Goal: Task Accomplishment & Management: Manage account settings

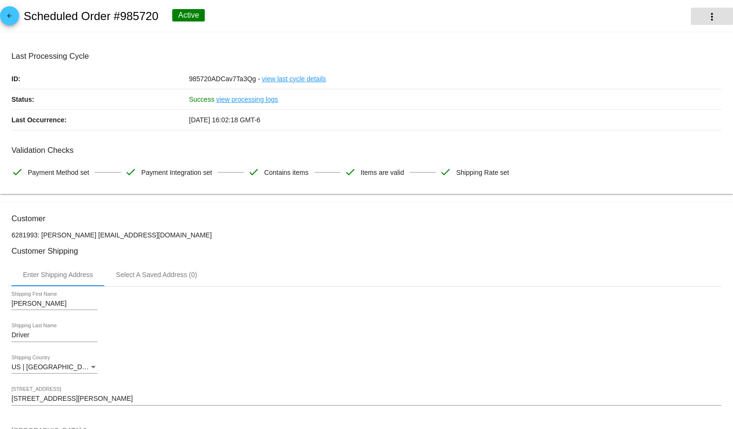
click at [706, 15] on mat-icon "more_vert" at bounding box center [711, 16] width 11 height 11
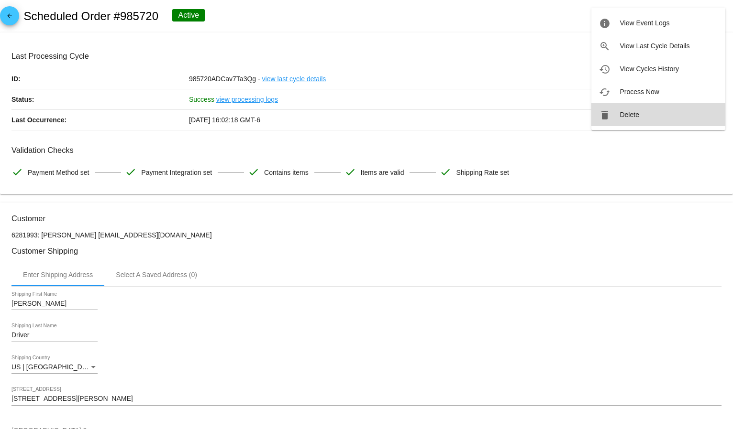
click at [636, 109] on button "delete Delete" at bounding box center [658, 114] width 134 height 23
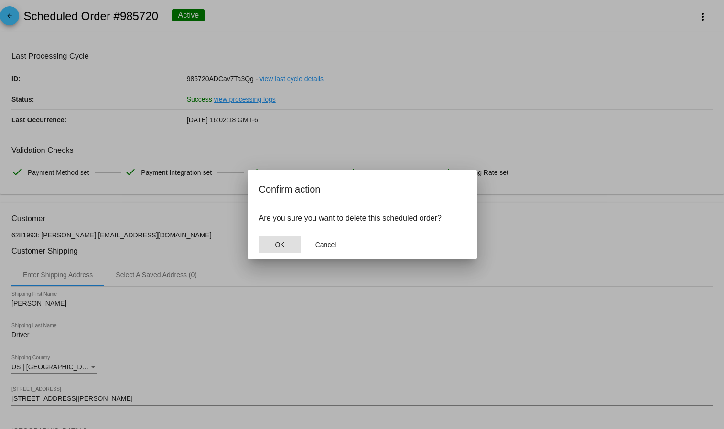
click at [274, 246] on button "OK" at bounding box center [280, 244] width 42 height 17
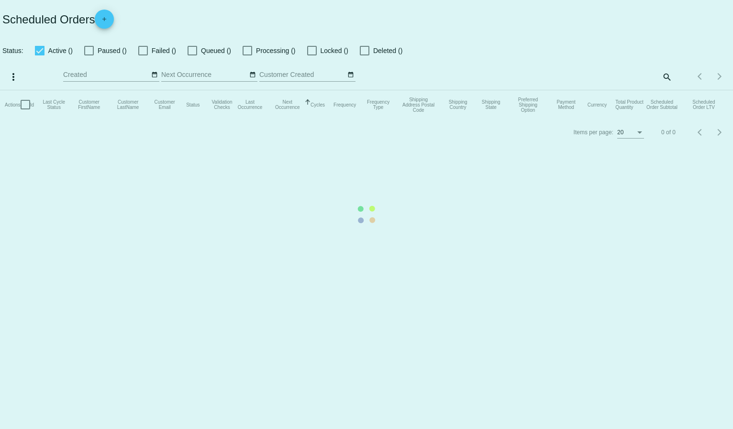
checkbox input "true"
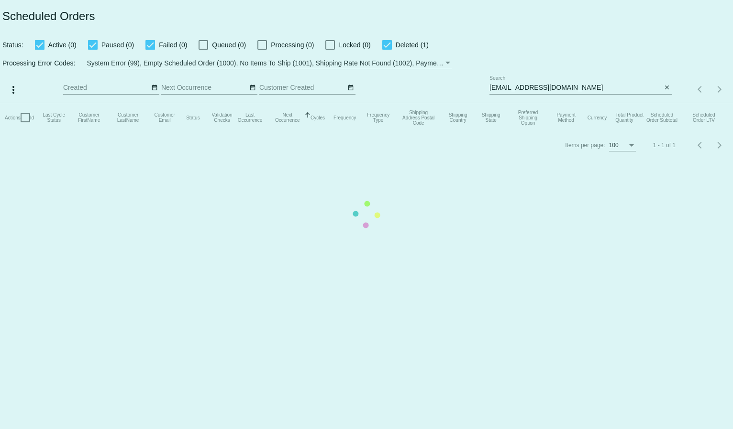
click at [522, 87] on input "jessicagpruitt@yahoo.com" at bounding box center [575, 88] width 173 height 8
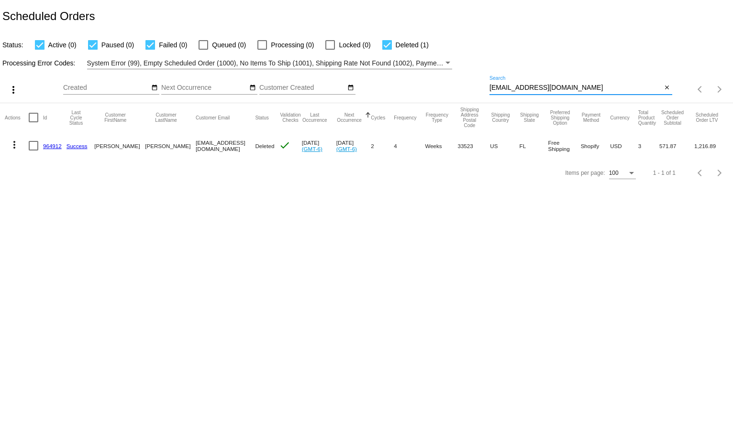
click at [522, 87] on input "jessicagpruitt@yahoo.com" at bounding box center [575, 88] width 173 height 8
paste input "thevic77"
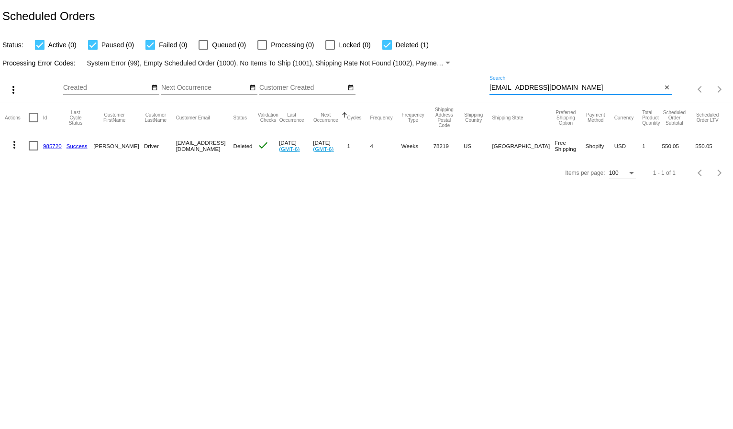
type input "[EMAIL_ADDRESS][DOMAIN_NAME]"
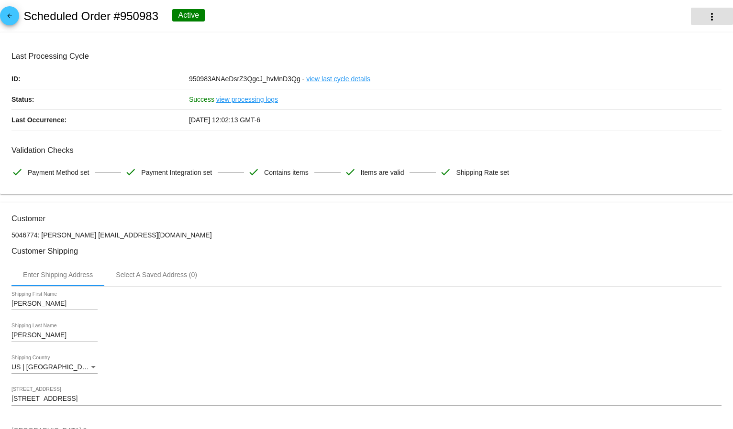
click at [706, 13] on mat-icon "more_vert" at bounding box center [711, 16] width 11 height 11
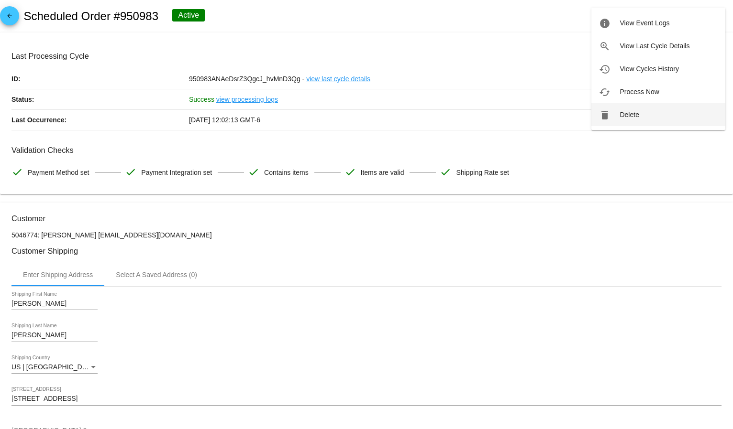
click at [634, 110] on button "delete Delete" at bounding box center [658, 114] width 134 height 23
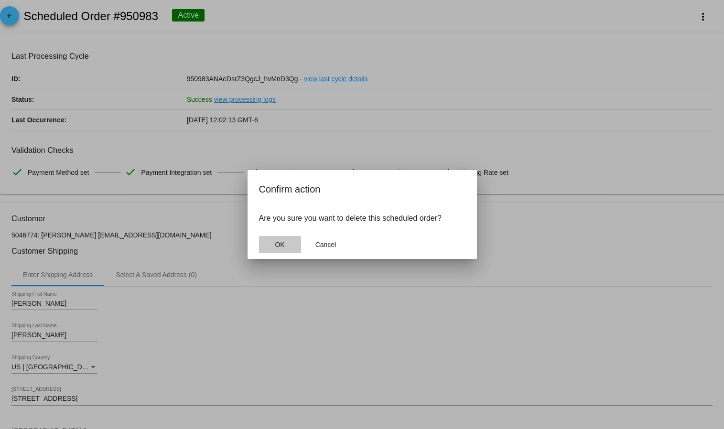
click at [263, 239] on button "OK" at bounding box center [280, 244] width 42 height 17
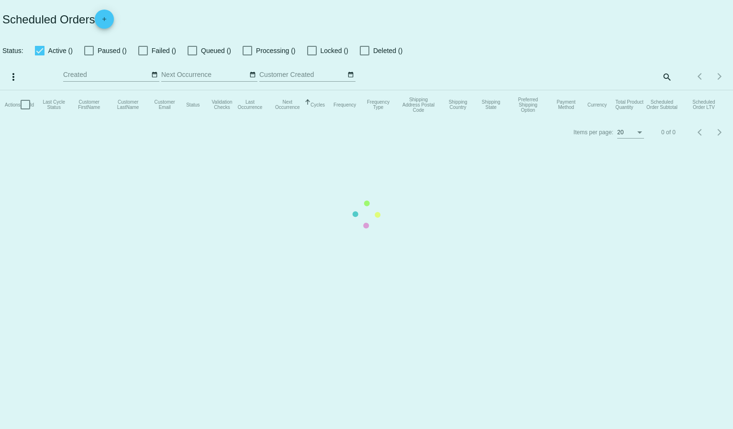
checkbox input "true"
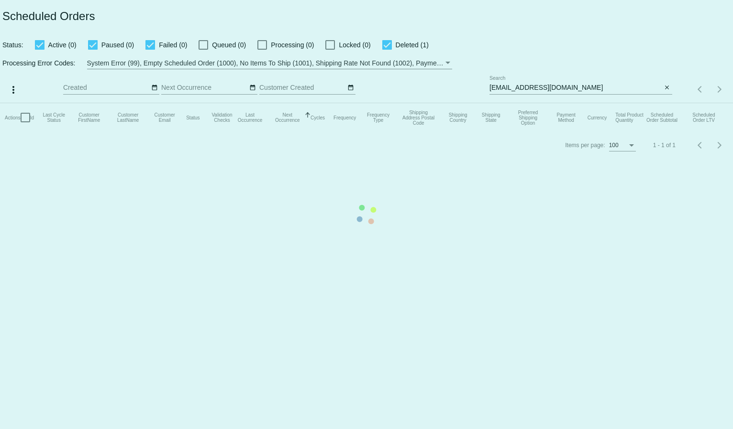
click at [514, 103] on mat-table "Actions Id Last Cycle Status Customer FirstName Customer LastName Customer Emai…" at bounding box center [366, 117] width 733 height 29
click at [514, 87] on app-dashboard-scheduled-orders "Scheduled Orders Status: Active (0) Paused (0) Failed (0) Queued (0) Processing…" at bounding box center [366, 79] width 733 height 159
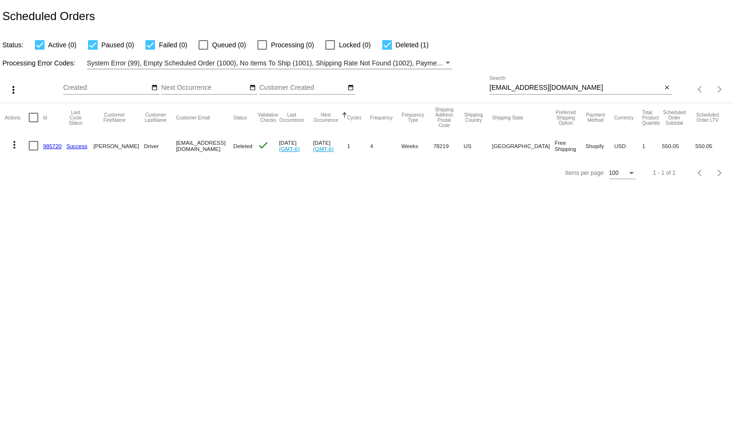
click at [514, 87] on input "[EMAIL_ADDRESS][DOMAIN_NAME]" at bounding box center [575, 88] width 173 height 8
paste input "[EMAIL_ADDRESS]"
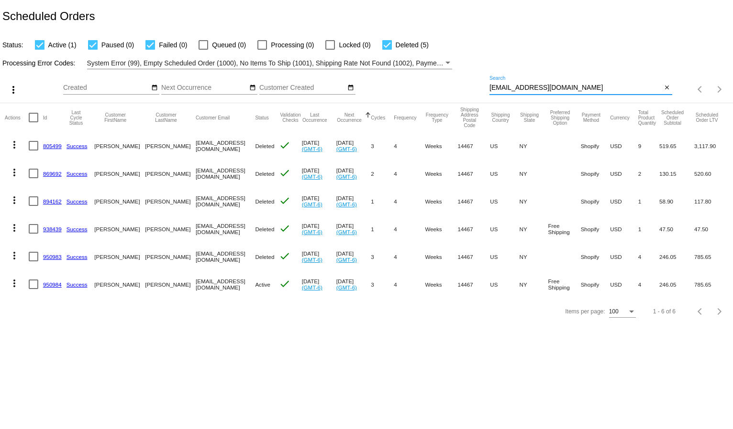
type input "[EMAIL_ADDRESS][DOMAIN_NAME]"
click at [16, 282] on mat-icon "more_vert" at bounding box center [14, 283] width 11 height 11
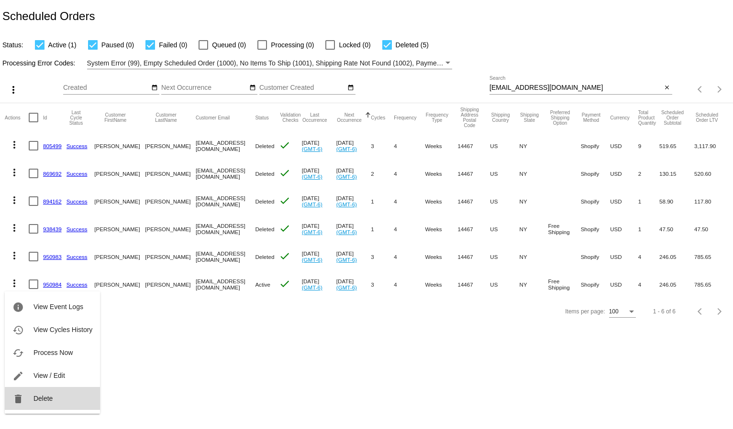
click at [36, 398] on span "Delete" at bounding box center [42, 399] width 19 height 8
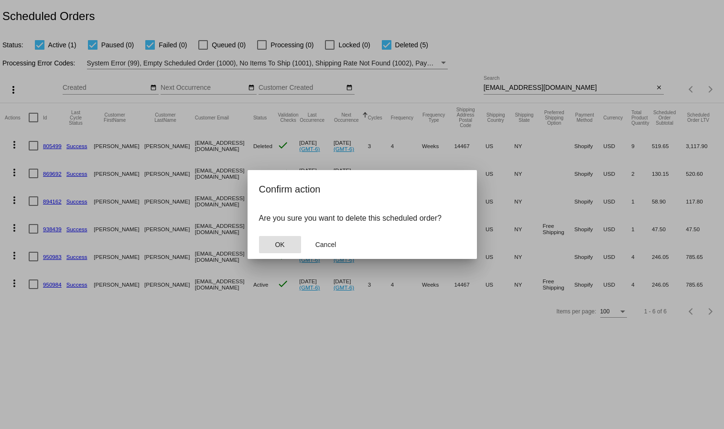
click at [278, 244] on span "OK" at bounding box center [280, 245] width 10 height 8
